Goal: Task Accomplishment & Management: Manage account settings

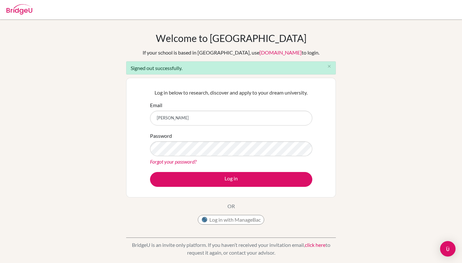
type input "[EMAIL_ADDRESS][DOMAIN_NAME]"
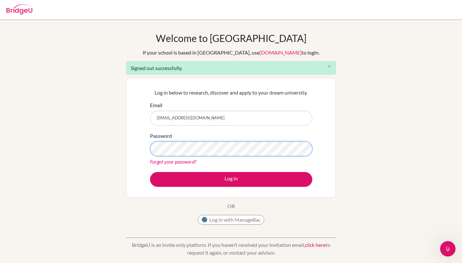
click at [127, 145] on div "Log in below to research, discover and apply to your dream university. Email [E…" at bounding box center [231, 138] width 210 height 120
click at [174, 170] on form "Email [EMAIL_ADDRESS][DOMAIN_NAME] Password Forgot your password? Log in" at bounding box center [231, 144] width 162 height 86
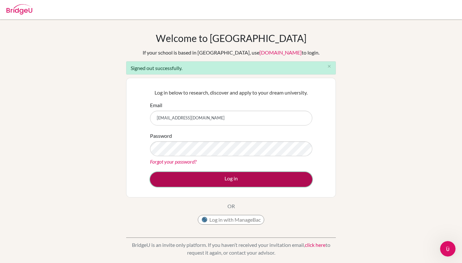
click at [174, 174] on button "Log in" at bounding box center [231, 179] width 162 height 15
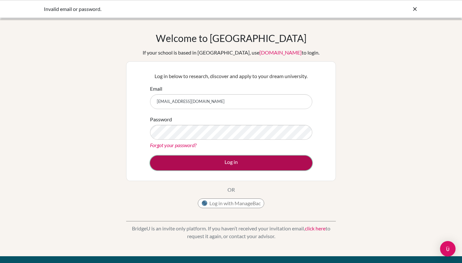
click at [223, 165] on button "Log in" at bounding box center [231, 163] width 162 height 15
